Goal: Task Accomplishment & Management: Manage account settings

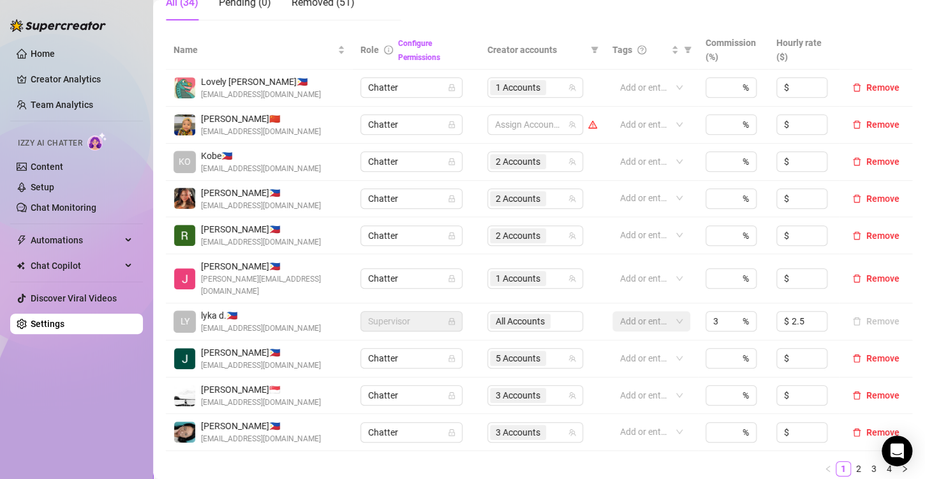
scroll to position [319, 0]
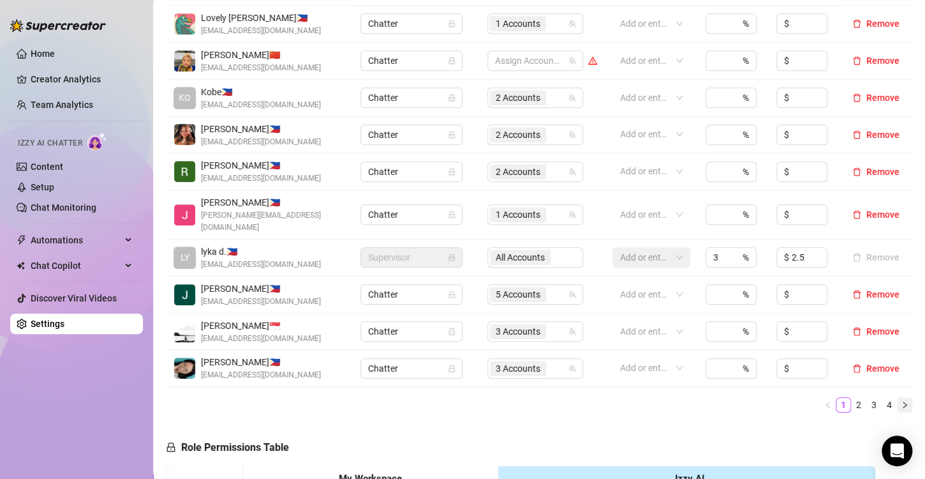
click at [901, 401] on icon "right" at bounding box center [905, 405] width 8 height 8
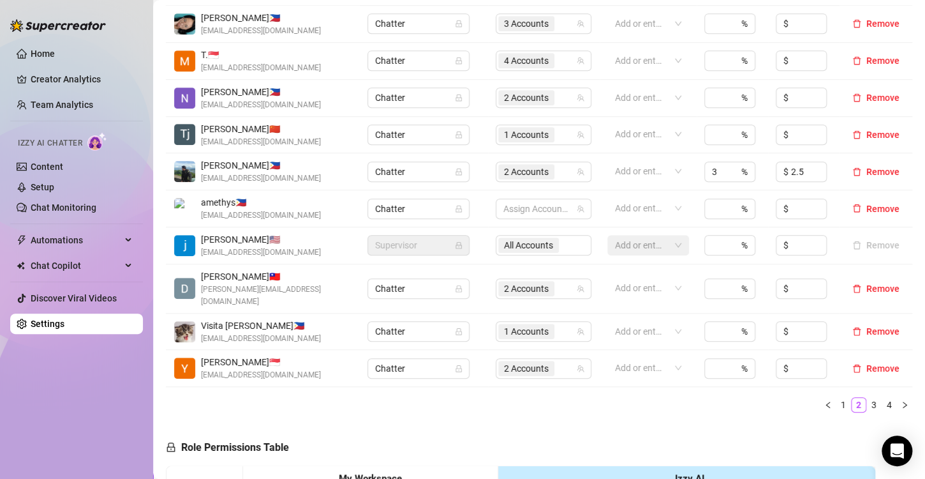
scroll to position [255, 0]
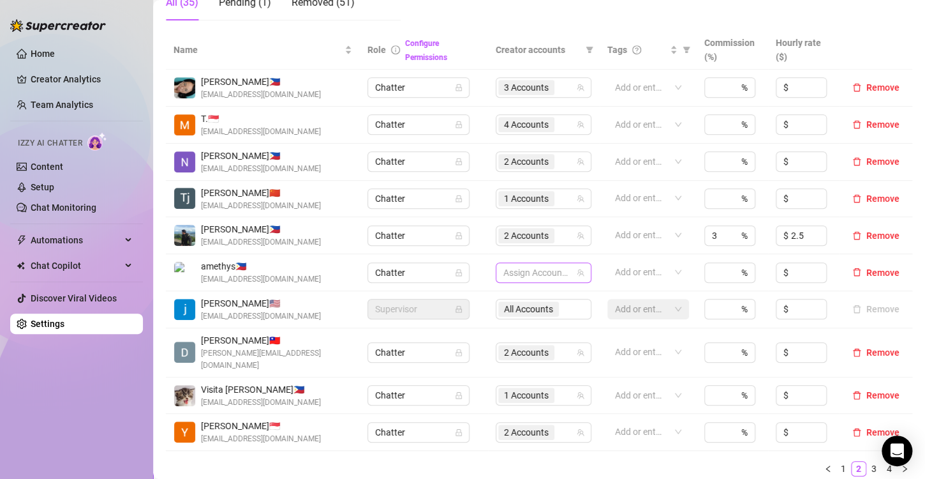
click at [529, 272] on div at bounding box center [536, 273] width 77 height 18
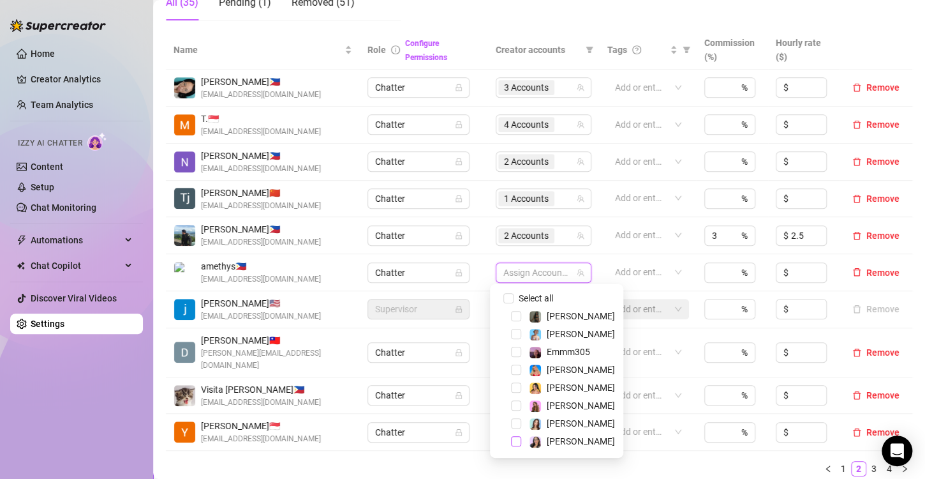
click at [513, 442] on span "Select tree node" at bounding box center [516, 441] width 10 height 10
click at [671, 461] on ul "1 2 3 4" at bounding box center [539, 468] width 747 height 15
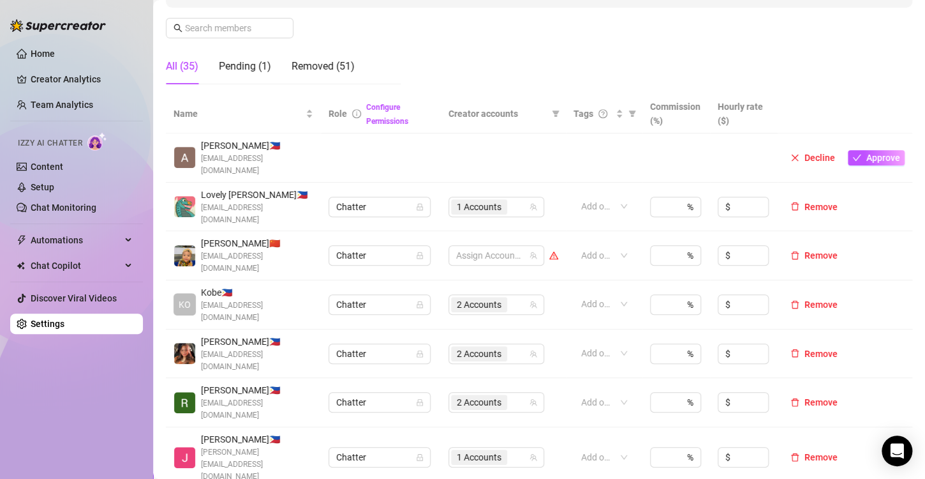
scroll to position [319, 0]
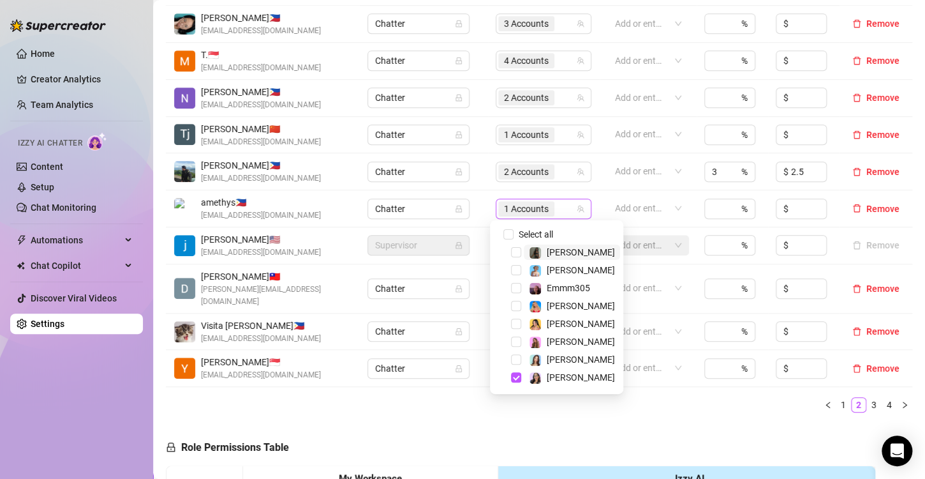
click at [516, 205] on span "1 Accounts" at bounding box center [526, 209] width 45 height 14
click at [513, 375] on span "Select tree node" at bounding box center [516, 377] width 10 height 10
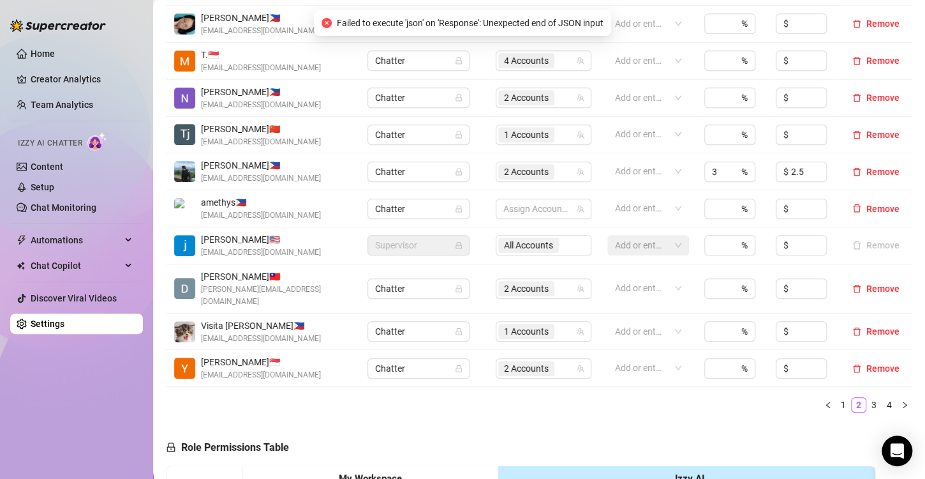
scroll to position [128, 0]
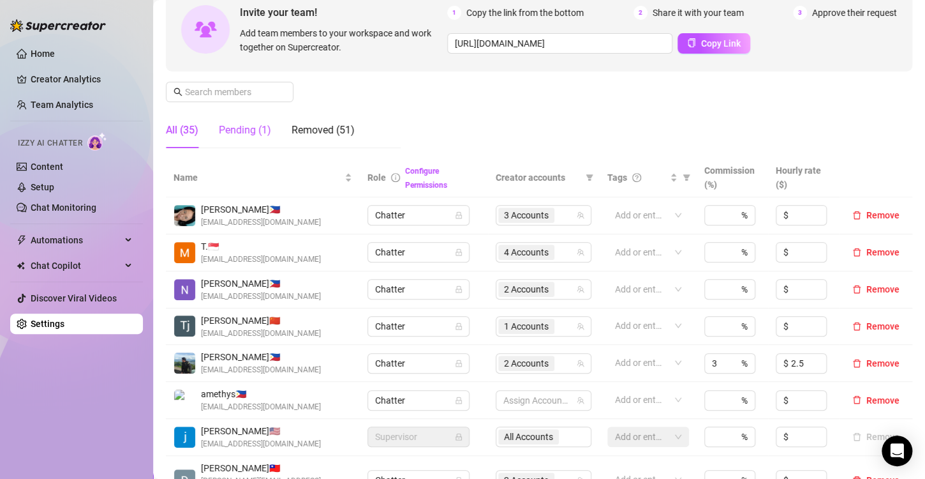
click at [234, 124] on div "Pending (1)" at bounding box center [245, 130] width 52 height 15
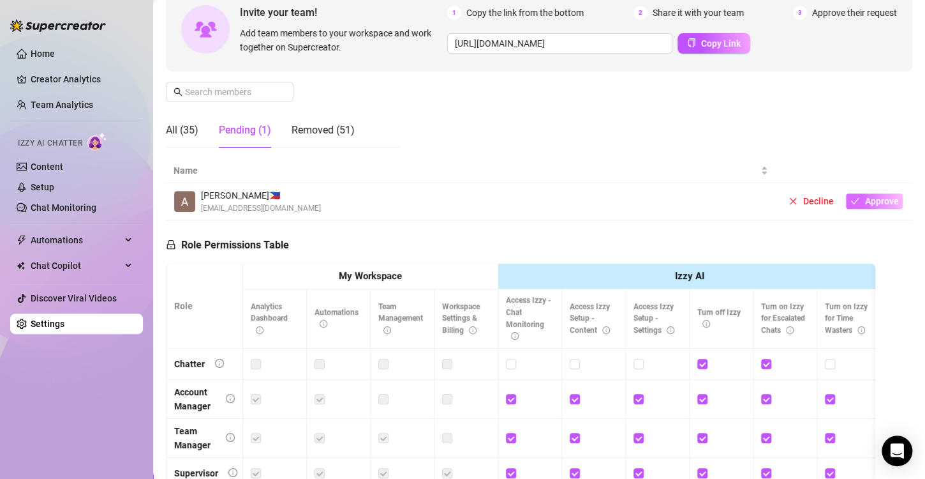
click at [865, 204] on span "Approve" at bounding box center [882, 201] width 34 height 10
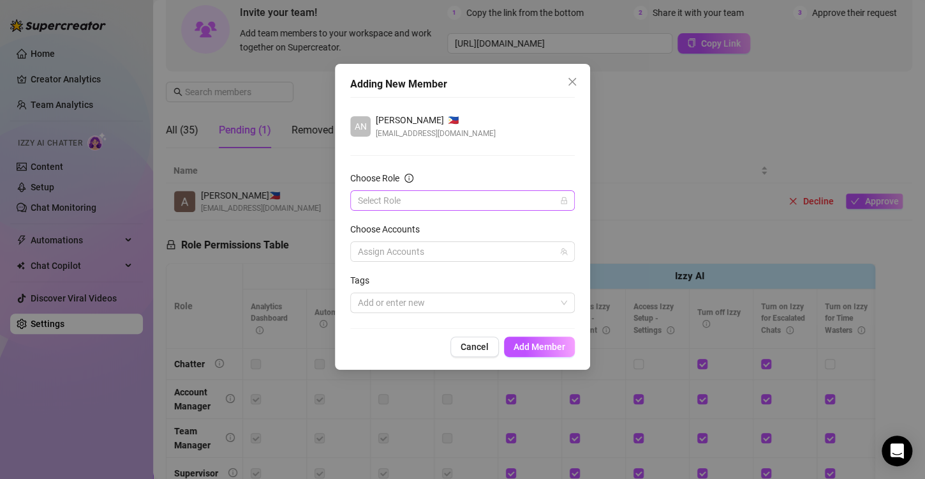
click at [427, 200] on input "Choose Role" at bounding box center [457, 200] width 198 height 19
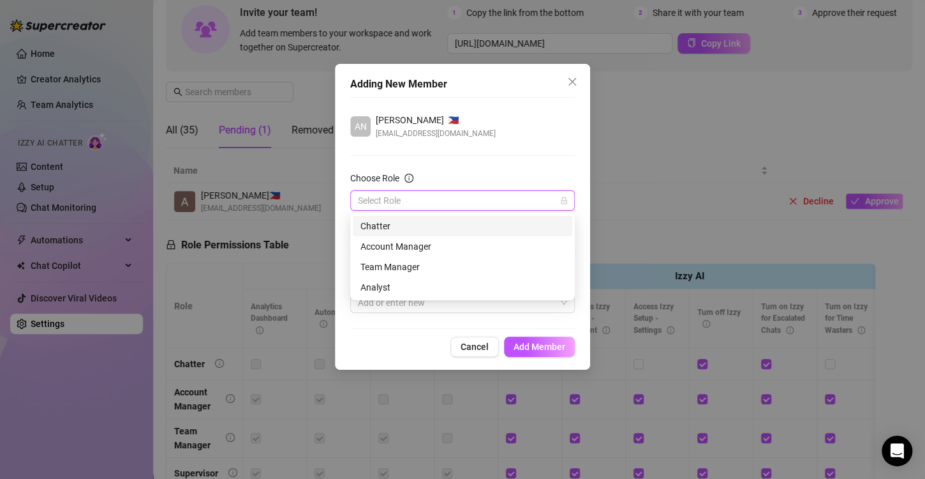
click at [357, 229] on div "Chatter" at bounding box center [463, 226] width 220 height 20
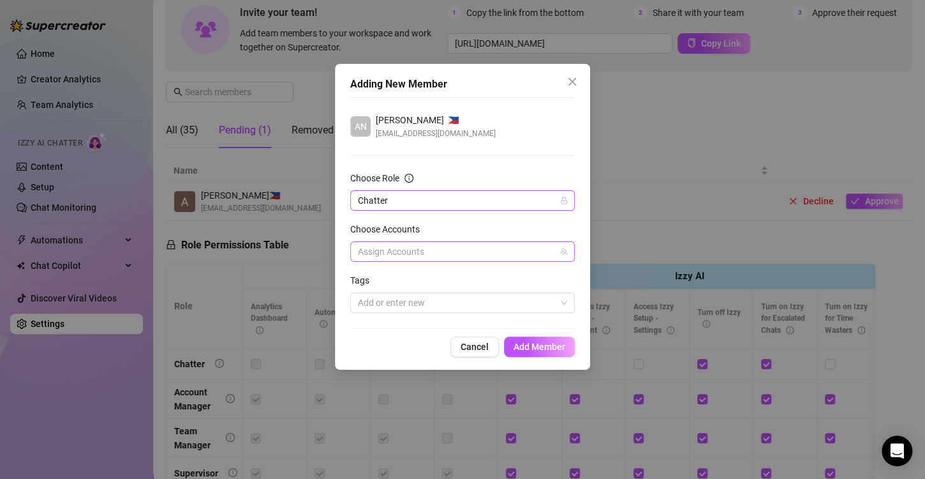
click at [395, 255] on div at bounding box center [456, 252] width 206 height 18
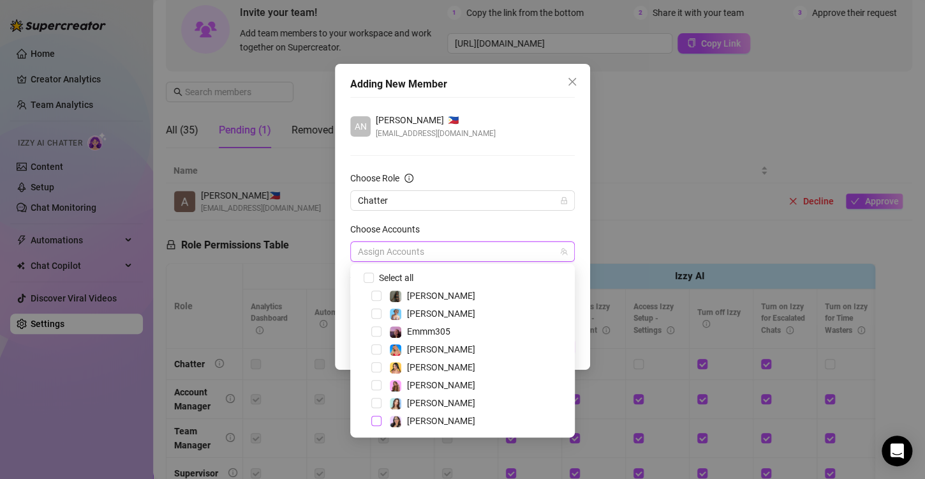
click at [380, 423] on span "Select tree node" at bounding box center [376, 420] width 10 height 10
click at [507, 112] on div "AN Angelica Cuyos 🇵🇭 angelc.cuyos@gmail.com Choose Role Chatter Choose Accounts…" at bounding box center [462, 213] width 225 height 232
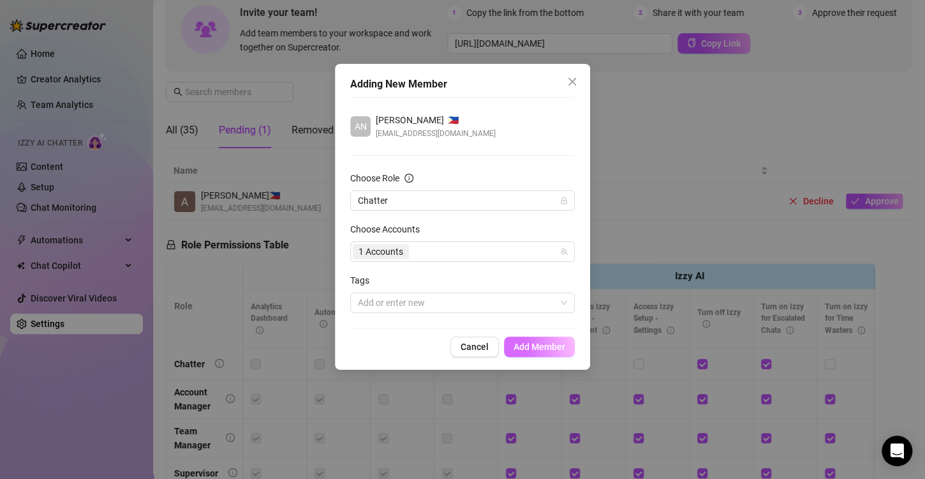
click at [537, 353] on button "Add Member" at bounding box center [539, 346] width 71 height 20
